Goal: Information Seeking & Learning: Learn about a topic

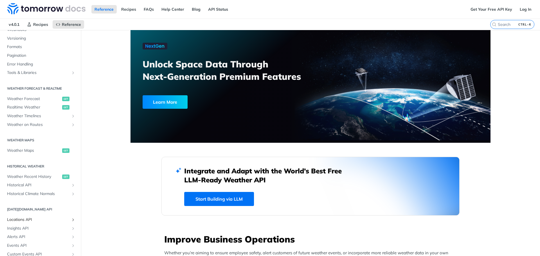
scroll to position [70, 0]
click at [34, 100] on span "Weather Forecast" at bounding box center [34, 100] width 54 height 6
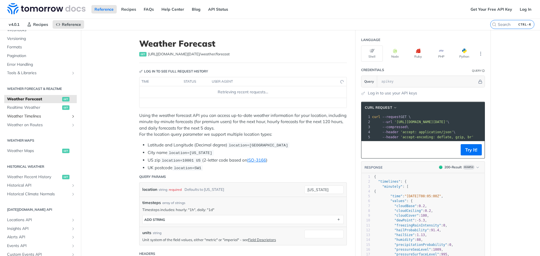
click at [31, 113] on link "Weather Timelines" at bounding box center [40, 116] width 73 height 8
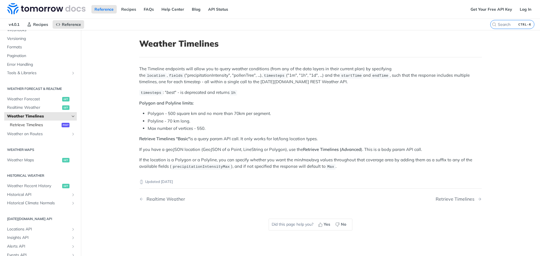
click at [36, 127] on span "Retrieve Timelines" at bounding box center [35, 125] width 50 height 6
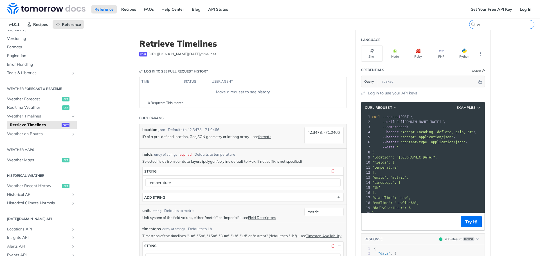
click at [503, 23] on input "w" at bounding box center [505, 24] width 57 height 5
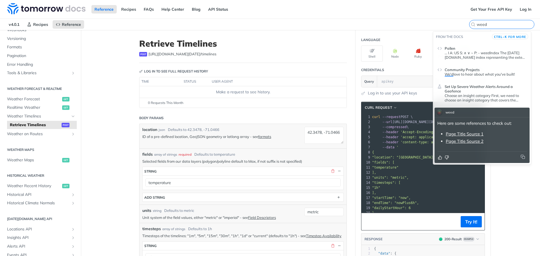
type input "weed"
click at [471, 57] on p "... I A: US S: ∧ ∨ ~ P: - weedIndex The Tomorrow.io index representing the exte…" at bounding box center [486, 55] width 82 height 9
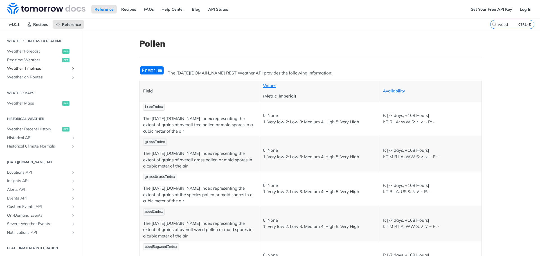
click at [37, 67] on span "Weather Timelines" at bounding box center [38, 69] width 62 height 6
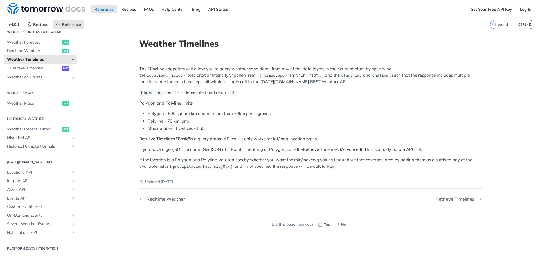
scroll to position [127, 0]
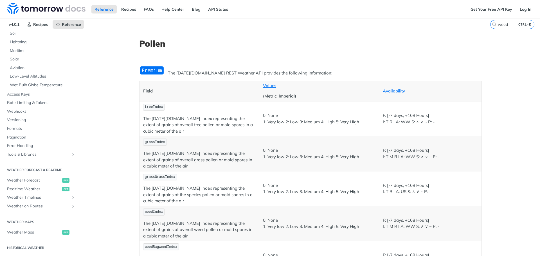
scroll to position [256, 0]
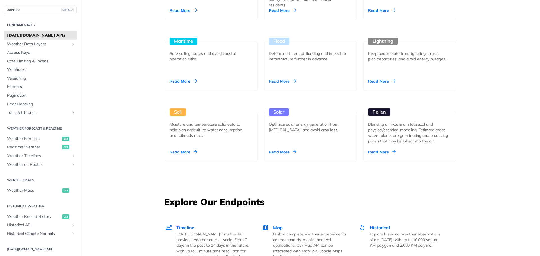
scroll to position [589, 0]
click at [302, 129] on div "Optimize solar energy generation from [MEDICAL_DATA], and avoid crop loss." at bounding box center [308, 126] width 79 height 11
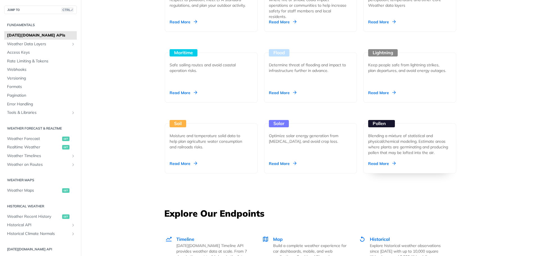
scroll to position [576, 0]
click at [295, 145] on div "Solar Optimize solar energy generation from irradiation, and avoid crop loss. R…" at bounding box center [310, 149] width 93 height 50
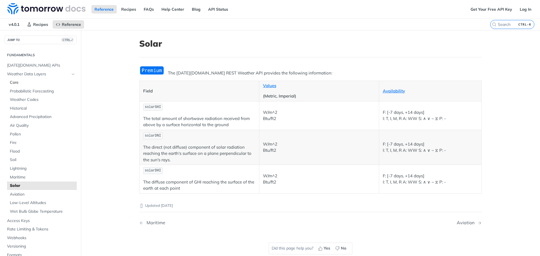
click at [17, 80] on span "Core" at bounding box center [43, 83] width 66 height 6
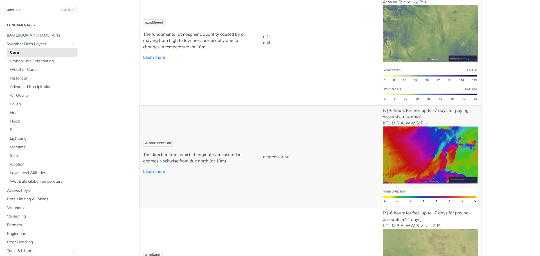
scroll to position [307, 0]
click at [37, 180] on span "Wet Bulb Globe Temperature" at bounding box center [43, 182] width 66 height 6
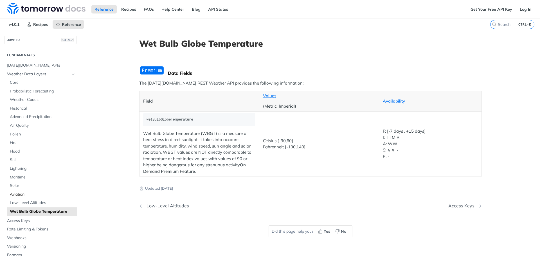
click at [19, 194] on span "Aviation" at bounding box center [43, 195] width 66 height 6
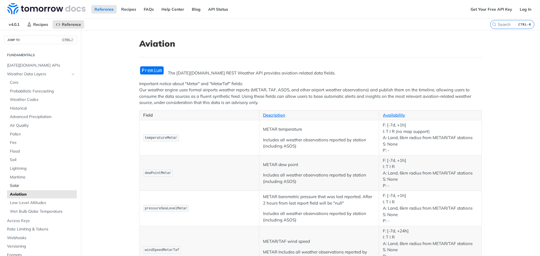
click at [19, 183] on link "Solar" at bounding box center [42, 186] width 70 height 8
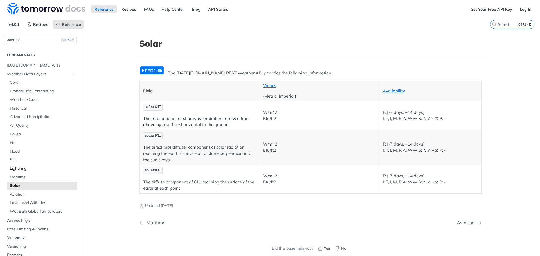
click at [24, 172] on link "Lightning" at bounding box center [42, 169] width 70 height 8
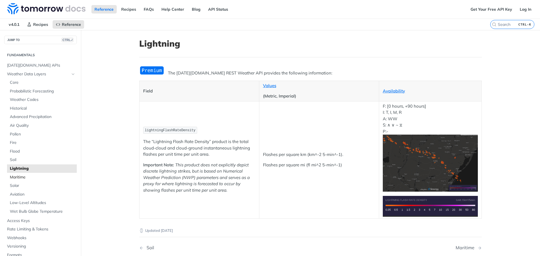
click at [19, 177] on span "Maritime" at bounding box center [43, 178] width 66 height 6
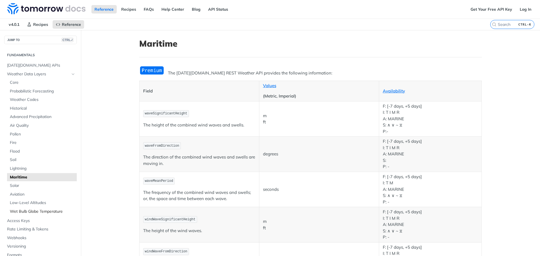
click at [13, 209] on link "Wet Bulb Globe Temperature" at bounding box center [42, 212] width 70 height 8
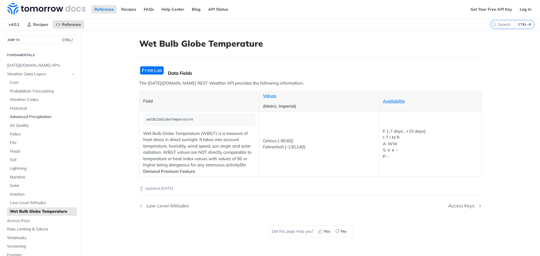
click at [33, 119] on span "Advanced Precipitation" at bounding box center [43, 117] width 66 height 6
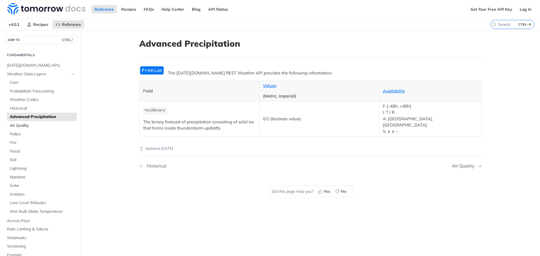
click at [24, 126] on span "Air Quality" at bounding box center [43, 126] width 66 height 6
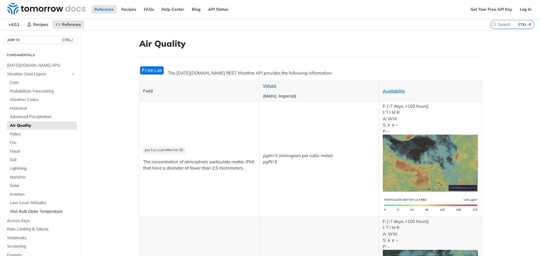
click at [32, 215] on link "Wet Bulb Globe Temperature" at bounding box center [42, 212] width 70 height 8
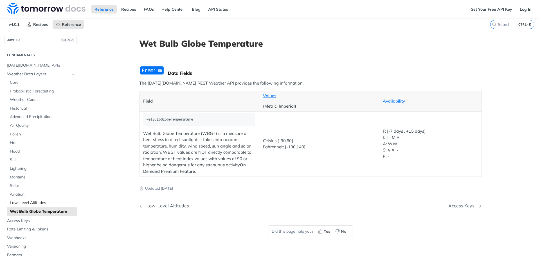
click at [33, 202] on span "Low-Level Altitudes" at bounding box center [43, 203] width 66 height 6
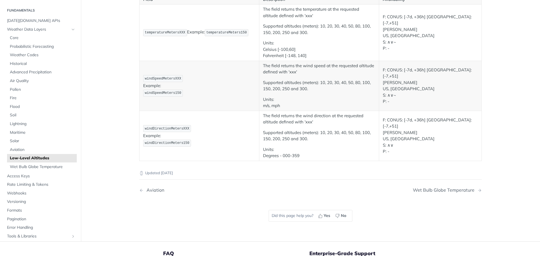
scroll to position [87, 0]
click at [27, 174] on span "Access Keys" at bounding box center [41, 176] width 68 height 6
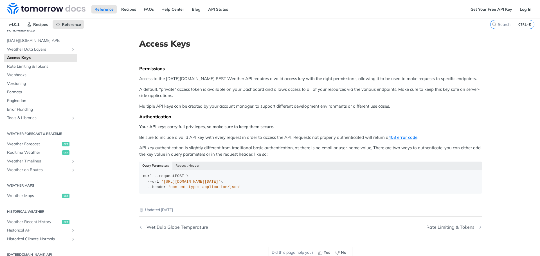
scroll to position [25, 0]
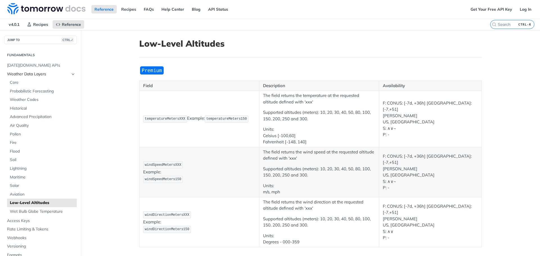
click at [27, 75] on span "Weather Data Layers" at bounding box center [38, 74] width 62 height 6
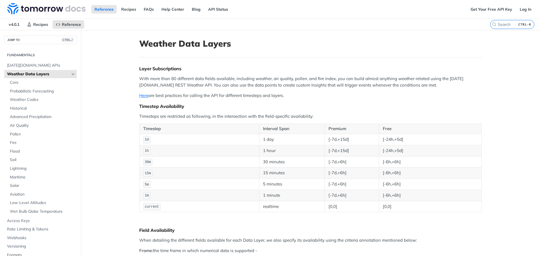
click at [151, 96] on p "Here are best practices for calling the API for different timesteps and layers." at bounding box center [310, 96] width 343 height 6
click at [140, 97] on link "Here" at bounding box center [143, 95] width 9 height 5
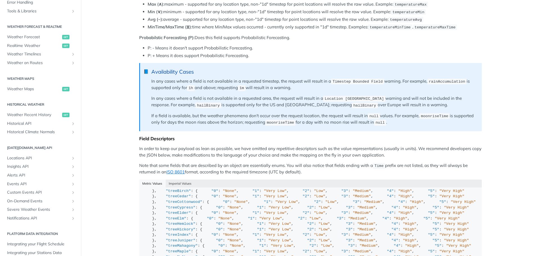
scroll to position [380, 0]
click at [318, 108] on blockquote "📘 Availability Cases In any cases where a field is not available in a requested…" at bounding box center [310, 97] width 343 height 68
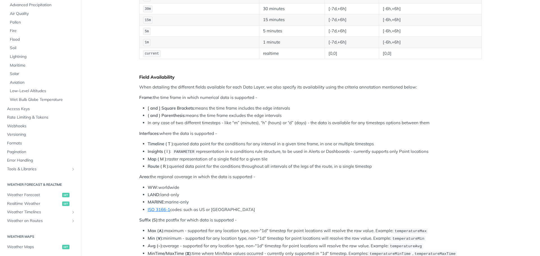
scroll to position [0, 0]
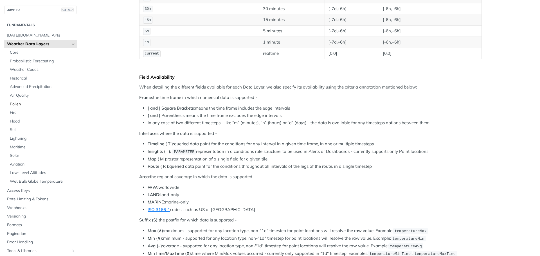
click at [21, 106] on span "Pollen" at bounding box center [43, 105] width 66 height 6
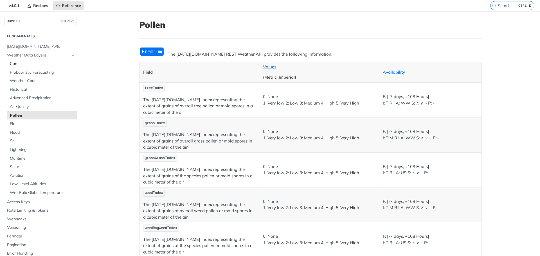
click at [26, 62] on span "Core" at bounding box center [43, 64] width 66 height 6
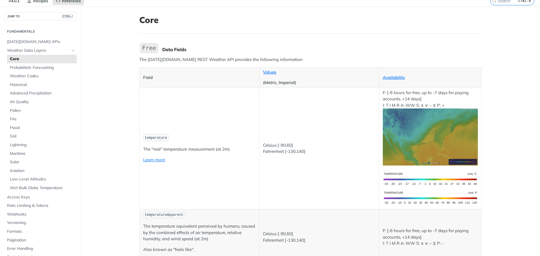
scroll to position [24, 0]
click at [38, 188] on span "Wet Bulb Globe Temperature" at bounding box center [43, 188] width 66 height 6
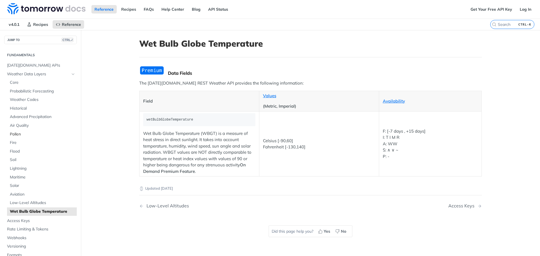
click at [25, 135] on span "Pollen" at bounding box center [43, 135] width 66 height 6
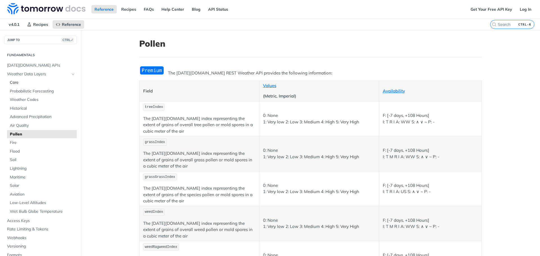
click at [15, 80] on link "Core" at bounding box center [42, 83] width 70 height 8
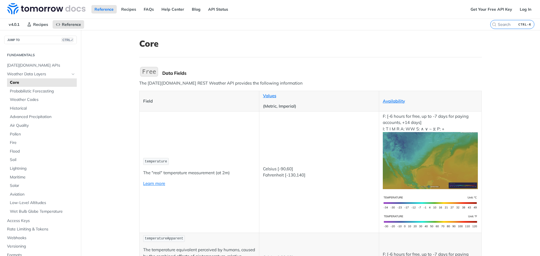
click at [16, 23] on span "v4.0.1" at bounding box center [14, 24] width 17 height 8
click at [11, 24] on span "v4.0.1" at bounding box center [14, 24] width 17 height 8
click at [38, 24] on span "Recipes" at bounding box center [40, 24] width 15 height 5
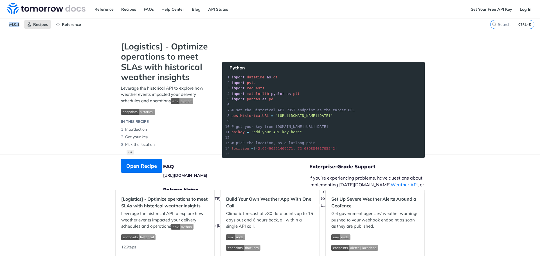
click at [13, 24] on span "v4.0.1" at bounding box center [14, 24] width 17 height 8
click at [69, 24] on span "Reference" at bounding box center [71, 24] width 19 height 5
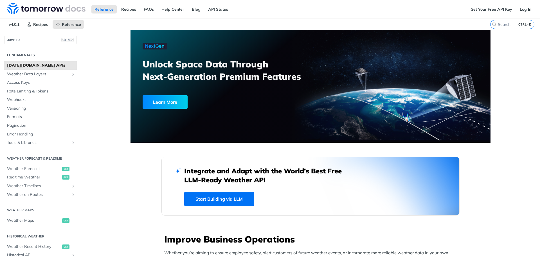
click at [11, 26] on span "v4.0.1" at bounding box center [14, 24] width 17 height 8
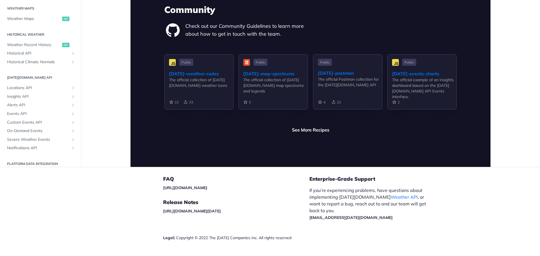
scroll to position [83, 0]
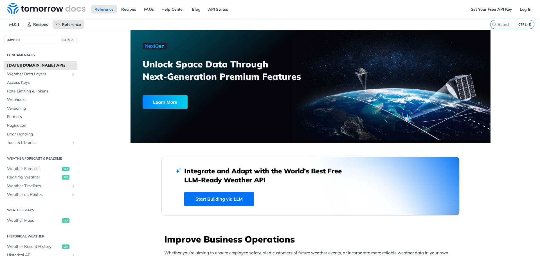
click at [17, 25] on span "v4.0.1" at bounding box center [14, 24] width 17 height 8
click at [215, 12] on link "API Status" at bounding box center [218, 9] width 26 height 8
click at [158, 9] on link "Help Center" at bounding box center [172, 9] width 29 height 8
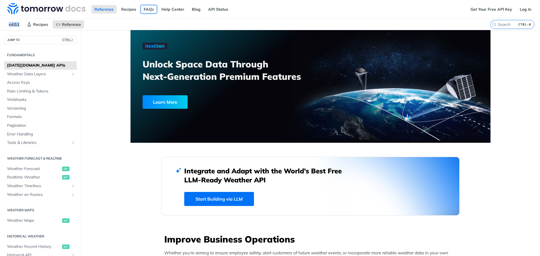
click at [147, 9] on link "FAQs" at bounding box center [149, 9] width 16 height 8
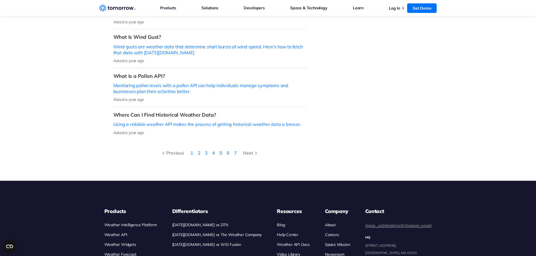
scroll to position [280, 0]
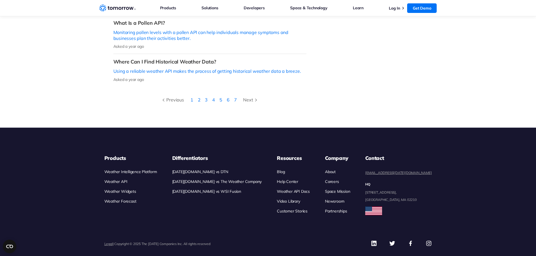
click at [122, 179] on link "Weather API" at bounding box center [115, 181] width 23 height 5
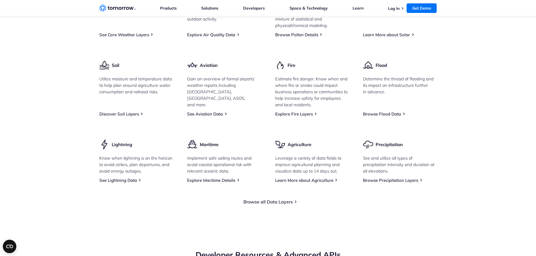
scroll to position [876, 0]
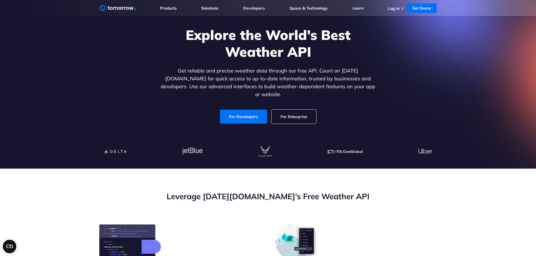
scroll to position [0, 0]
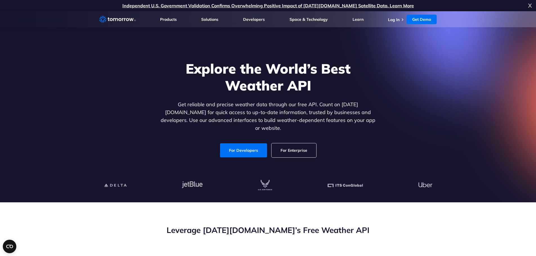
click at [377, 87] on div "Explore the World’s Best Weather API Get reliable and precise weather data thro…" at bounding box center [268, 109] width 347 height 120
